Goal: Information Seeking & Learning: Understand process/instructions

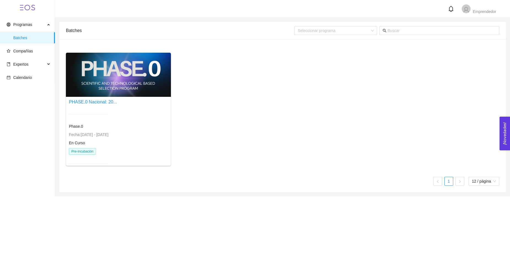
click at [93, 82] on div at bounding box center [118, 75] width 105 height 44
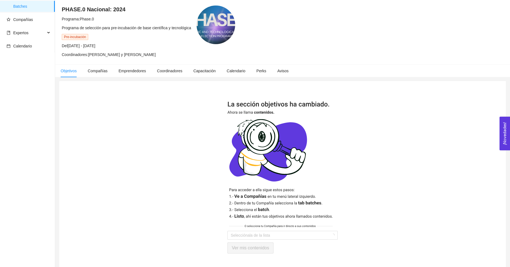
scroll to position [42, 0]
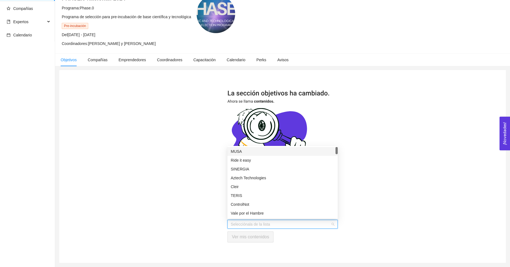
click at [258, 225] on input "search" at bounding box center [281, 224] width 100 height 8
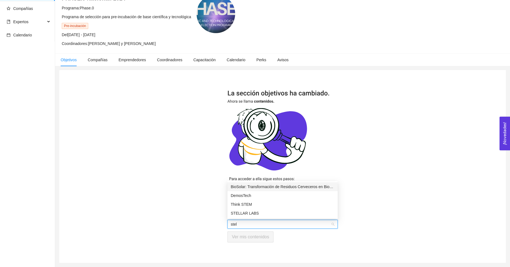
type input "stell"
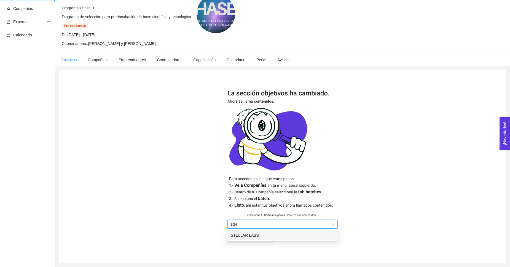
click at [259, 235] on div "STELLAR LABS" at bounding box center [283, 235] width 104 height 6
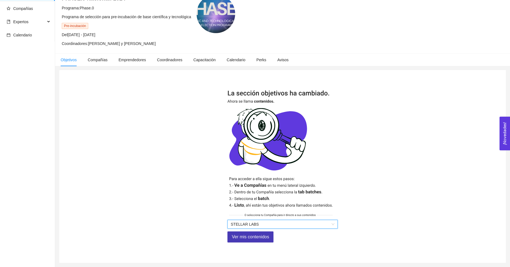
click at [263, 238] on span "Ver mis contenidos" at bounding box center [250, 236] width 37 height 7
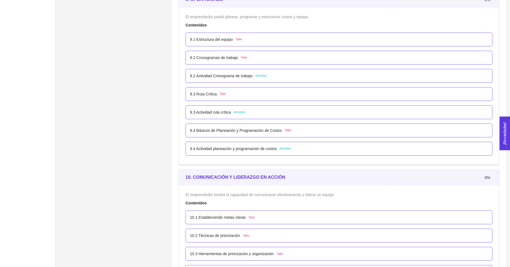
scroll to position [1852, 0]
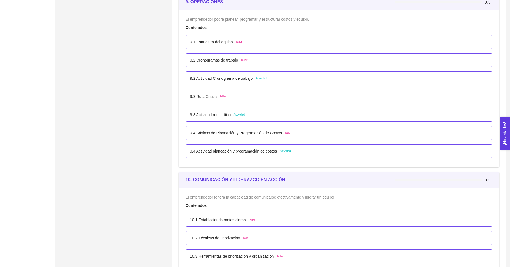
click at [254, 153] on p "9.4 Actividad planeación y programación de costos" at bounding box center [233, 151] width 87 height 6
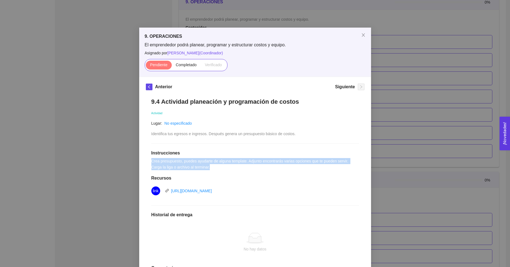
drag, startPoint x: 216, startPoint y: 168, endPoint x: 136, endPoint y: 161, distance: 80.2
click at [136, 161] on div "9. OPERACIONES El emprendedor podrá planear, programar y estructurar costos y e…" at bounding box center [255, 133] width 510 height 267
copy span "Crea presupuesto, puedes ayudarte de alguna template. Adjunto encontrarás varia…"
